Goal: Transaction & Acquisition: Subscribe to service/newsletter

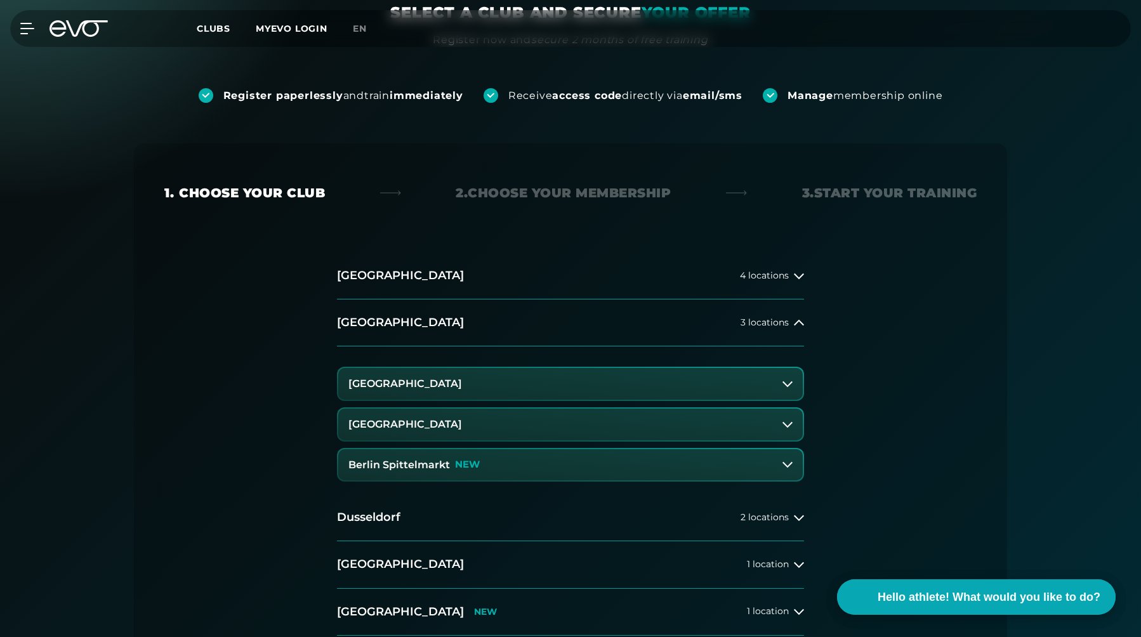
click at [429, 429] on font "[GEOGRAPHIC_DATA]" at bounding box center [405, 424] width 114 height 12
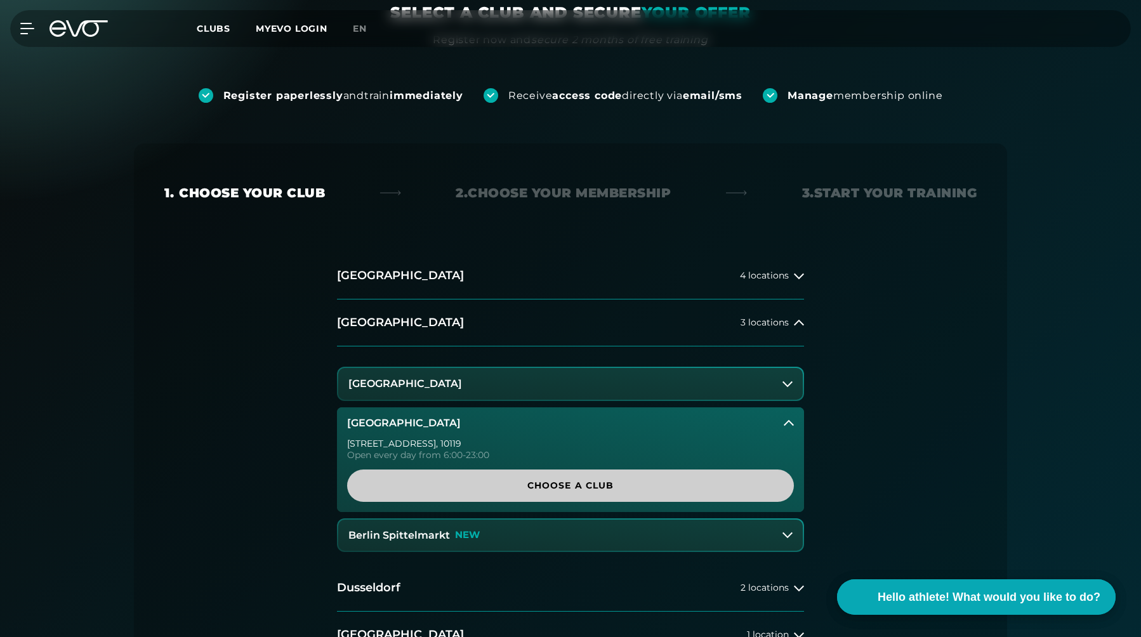
click at [623, 489] on span "Choose a club" at bounding box center [571, 485] width 386 height 13
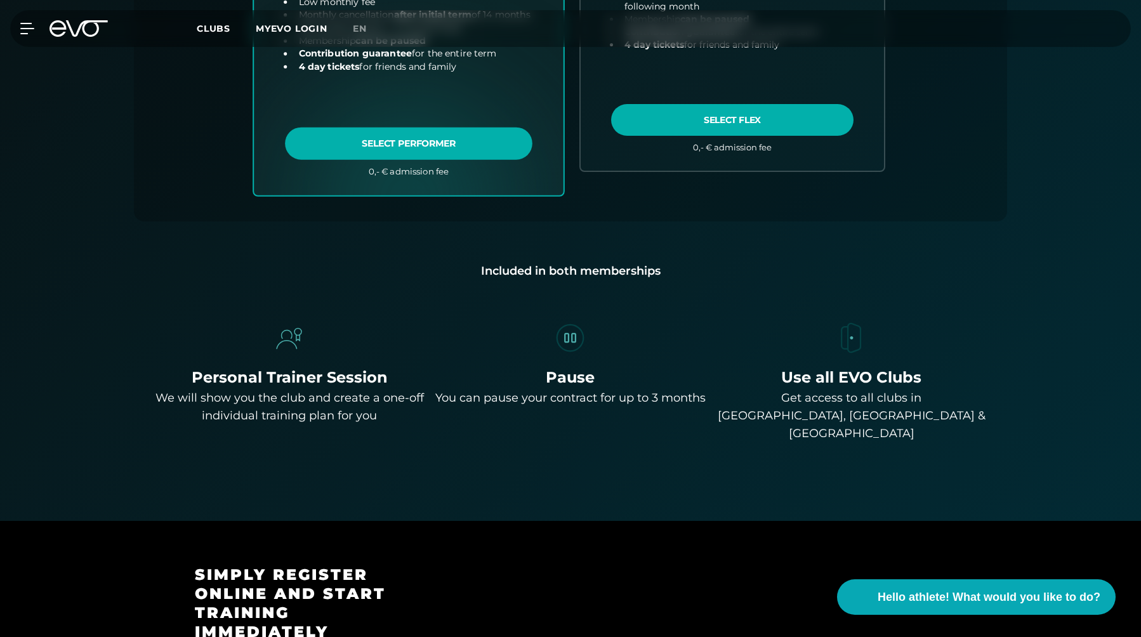
scroll to position [768, 0]
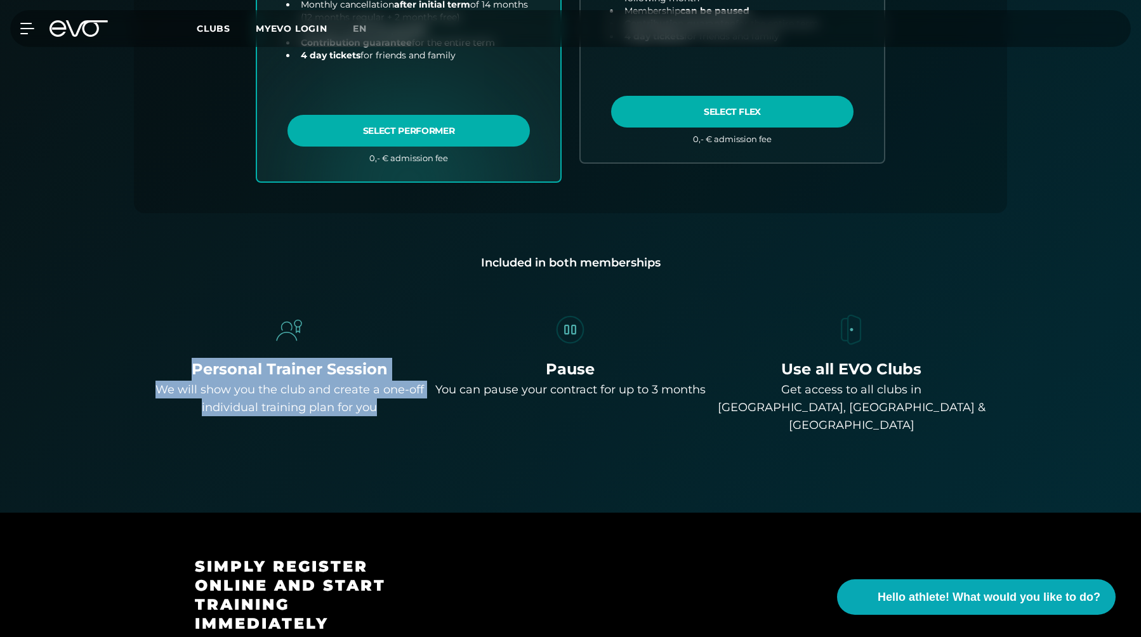
drag, startPoint x: 194, startPoint y: 368, endPoint x: 381, endPoint y: 414, distance: 192.8
click at [381, 414] on div "Personal Trainer Session We will show you the club and create a one-off individ…" at bounding box center [289, 387] width 271 height 58
click at [381, 414] on div "We will show you the club and create a one-off individual training plan for you" at bounding box center [289, 399] width 271 height 36
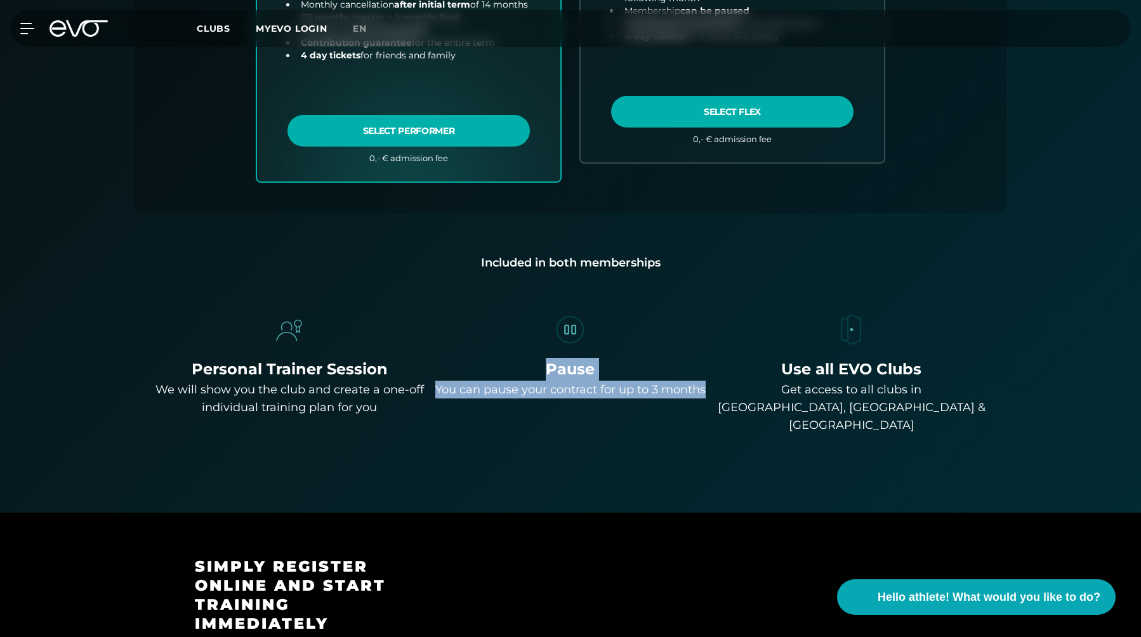
drag, startPoint x: 478, startPoint y: 376, endPoint x: 626, endPoint y: 412, distance: 152.1
click at [626, 399] on div "Pause You can pause your contract for up to 3 months" at bounding box center [570, 378] width 270 height 41
click at [626, 399] on div "You can pause your contract for up to 3 months" at bounding box center [570, 390] width 270 height 18
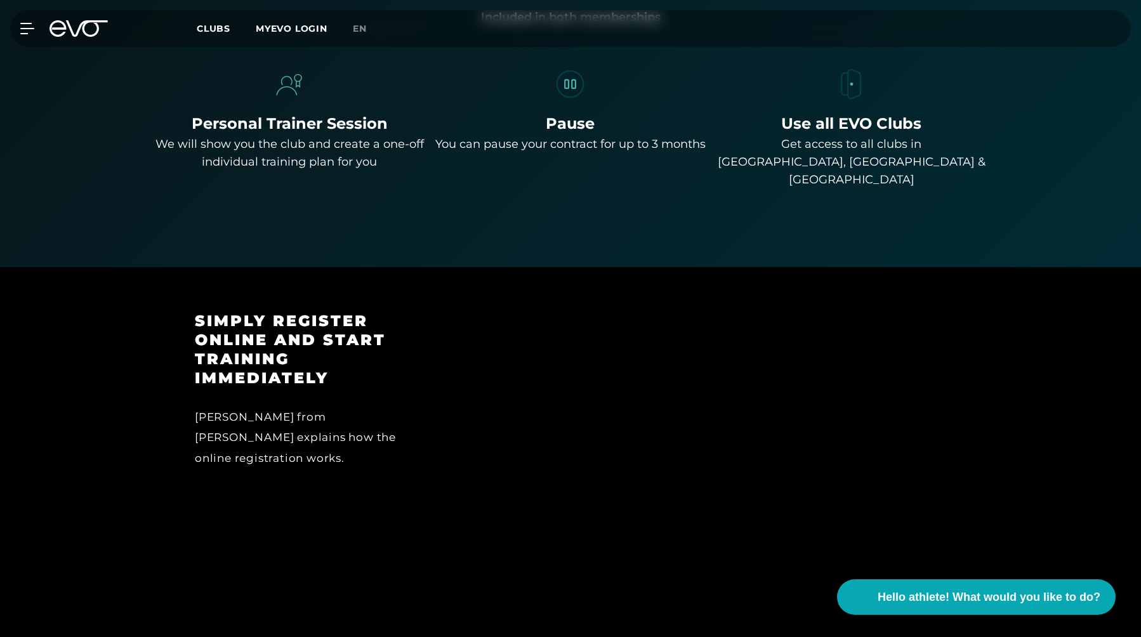
scroll to position [1016, 0]
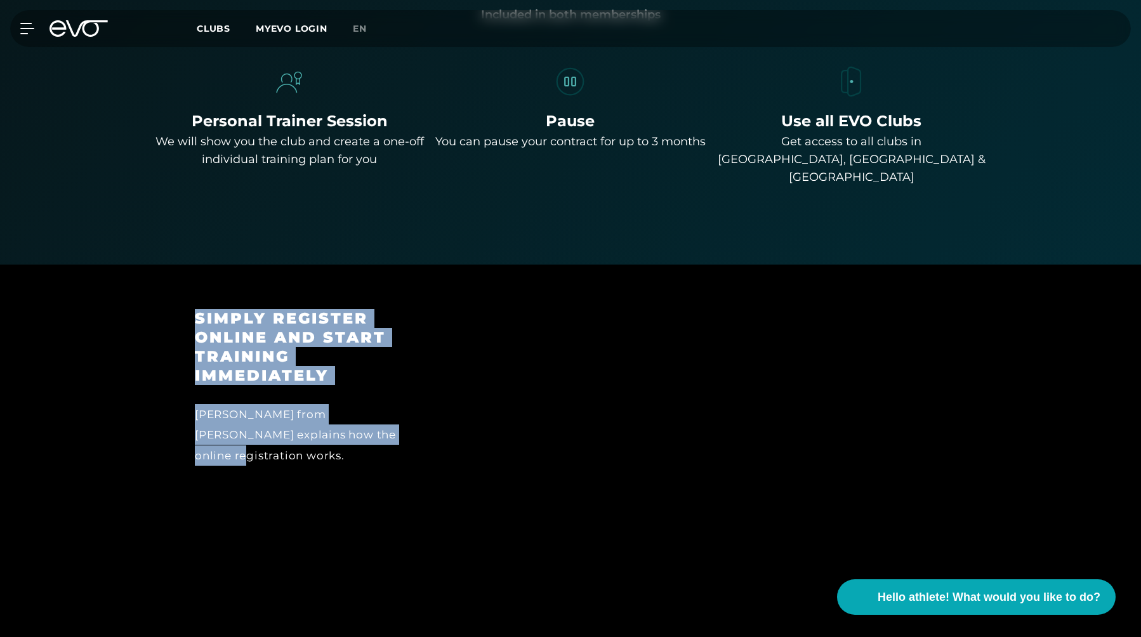
drag, startPoint x: 179, startPoint y: 293, endPoint x: 401, endPoint y: 472, distance: 284.9
click at [401, 472] on div "Simply register online and start training immediately [PERSON_NAME] from EVO ex…" at bounding box center [308, 454] width 262 height 290
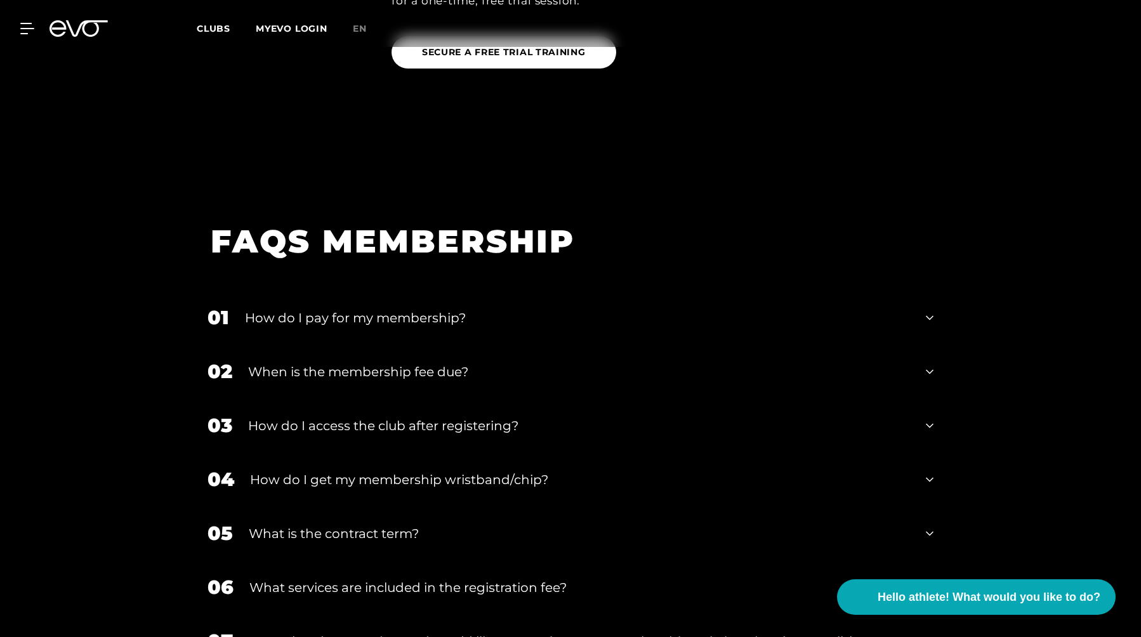
scroll to position [2111, 0]
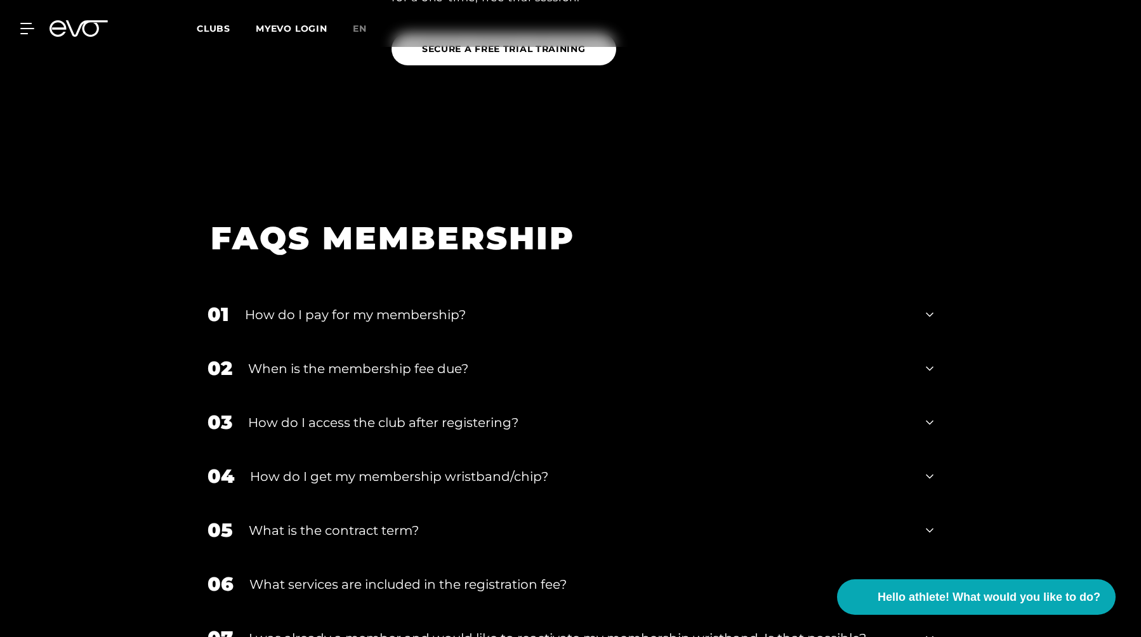
click at [401, 307] on font "How do I pay for my membership?" at bounding box center [355, 314] width 221 height 15
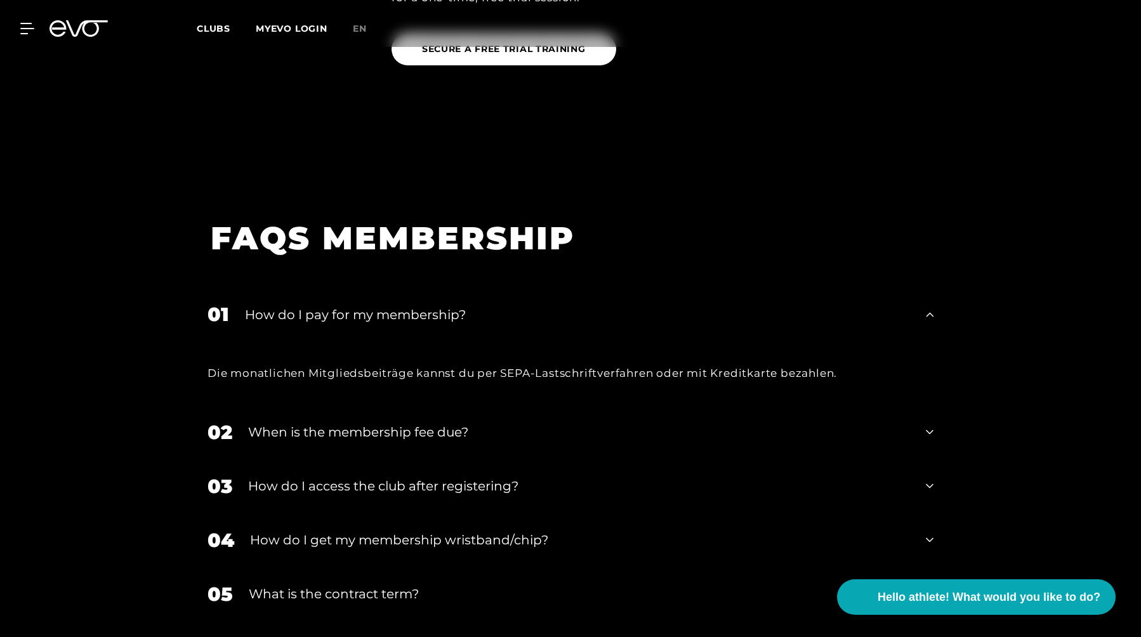
click at [402, 307] on font "How do I pay for my membership?" at bounding box center [355, 314] width 221 height 15
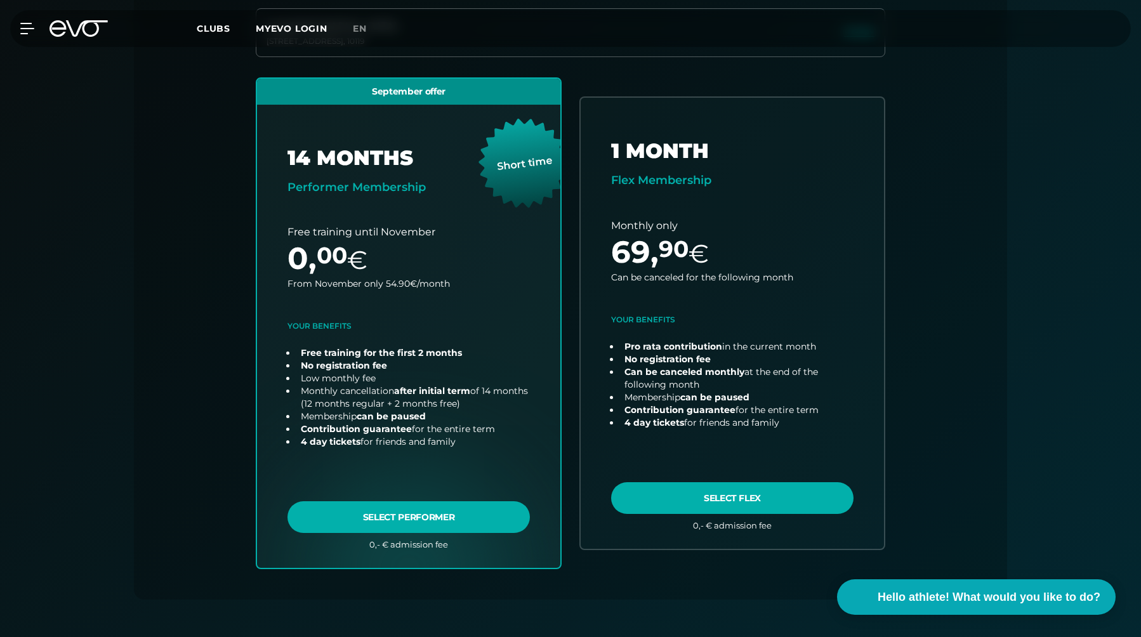
scroll to position [383, 0]
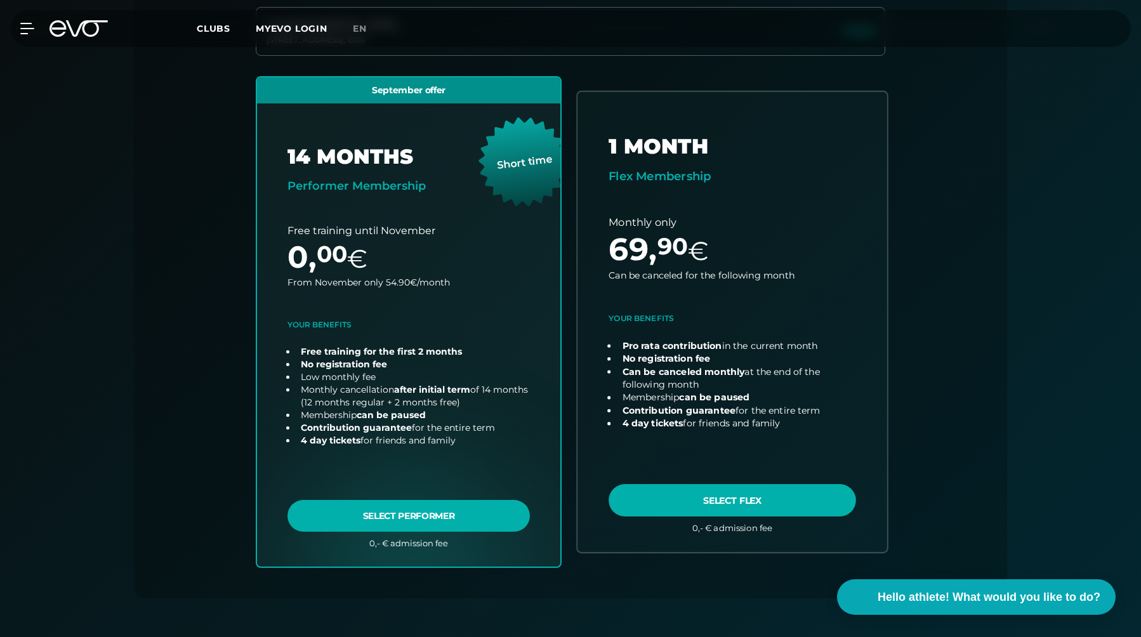
click at [762, 494] on link "choose plan" at bounding box center [733, 322] width 310 height 460
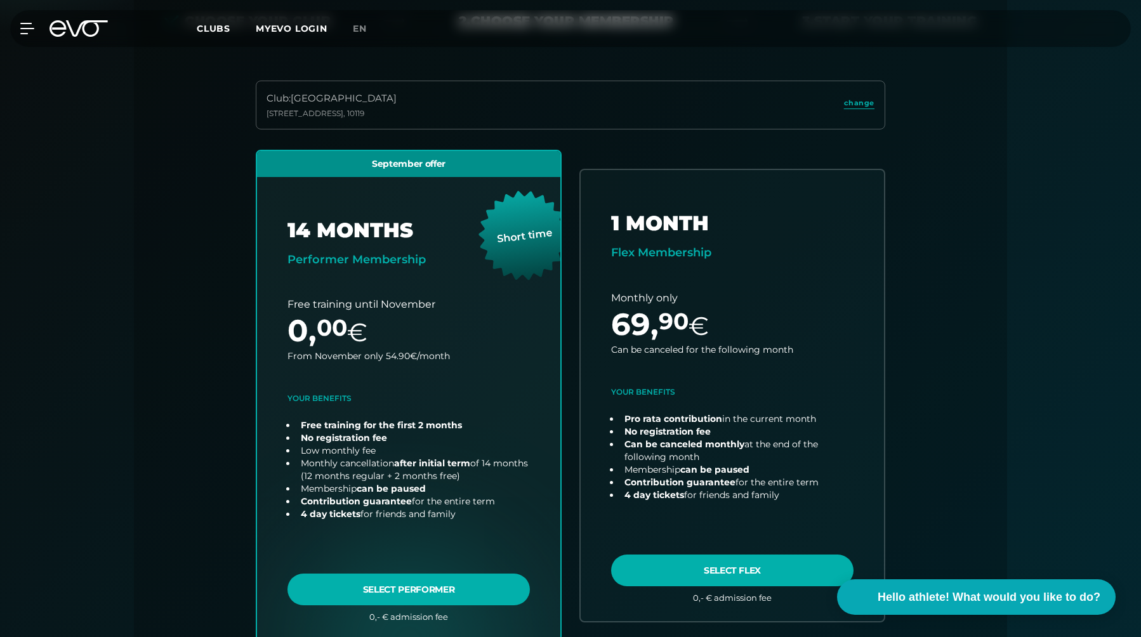
scroll to position [0, 0]
